Goal: Task Accomplishment & Management: Use online tool/utility

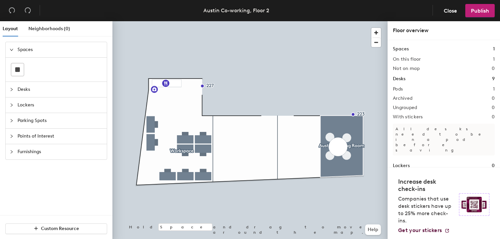
click at [34, 87] on span "Desks" at bounding box center [60, 89] width 85 height 15
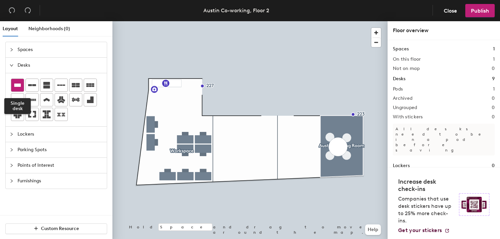
click at [21, 84] on icon at bounding box center [18, 85] width 8 height 8
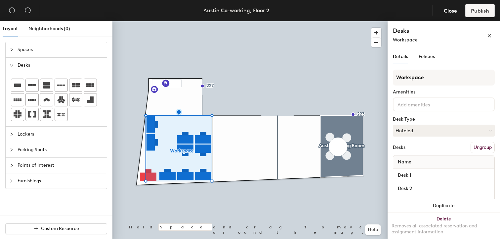
click at [482, 149] on button "Ungroup" at bounding box center [483, 147] width 24 height 11
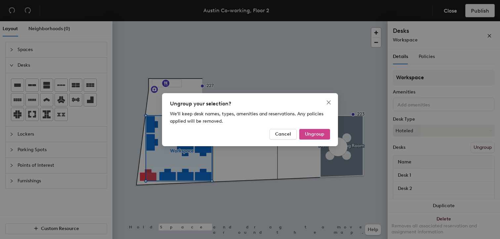
click at [321, 133] on span "Ungroup" at bounding box center [315, 134] width 20 height 6
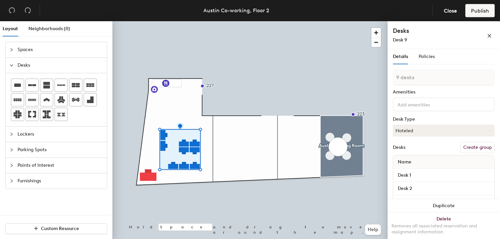
type input "1 desk"
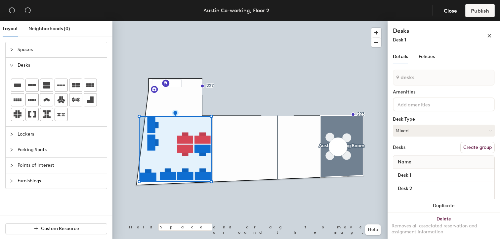
type input "10 desks"
click at [467, 149] on button "Create group" at bounding box center [478, 147] width 34 height 11
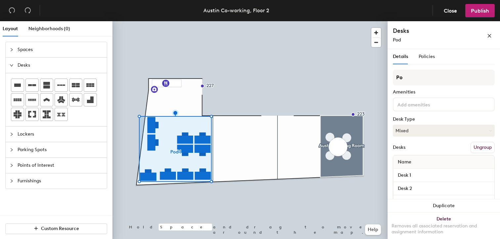
type input "P"
type input "Workspace"
click at [439, 134] on button "Mixed" at bounding box center [444, 130] width 102 height 12
click at [413, 171] on div "Hoteled" at bounding box center [427, 171] width 66 height 10
click at [428, 57] on span "Policies" at bounding box center [427, 57] width 16 height 6
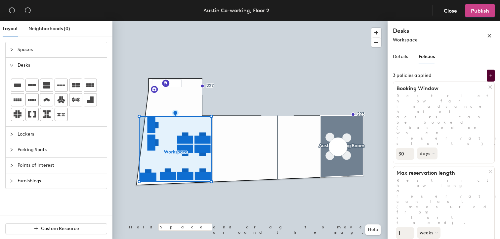
click at [487, 12] on span "Publish" at bounding box center [480, 11] width 18 height 6
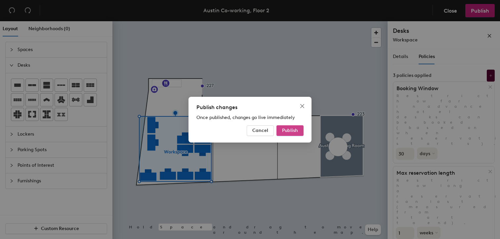
click at [291, 128] on span "Publish" at bounding box center [290, 130] width 16 height 6
